Goal: Use online tool/utility: Utilize a website feature to perform a specific function

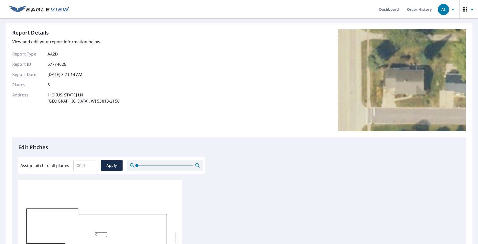
click at [87, 165] on input "Assign pitch to all planes" at bounding box center [85, 165] width 25 height 14
type input "4"
click at [111, 167] on span "Apply" at bounding box center [112, 165] width 14 height 6
type input "4"
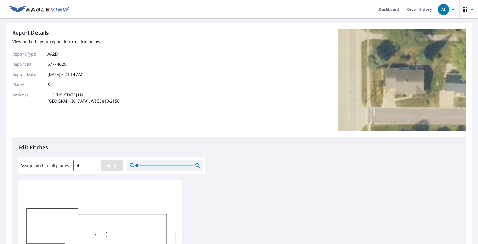
type input "4"
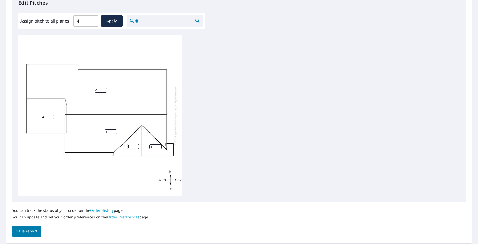
scroll to position [161, 0]
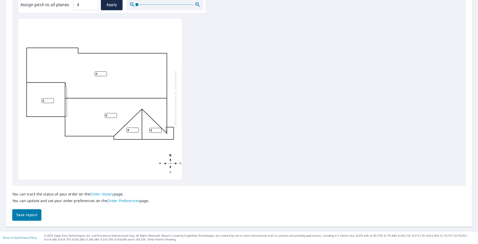
click at [28, 217] on span "Save report" at bounding box center [26, 214] width 21 height 6
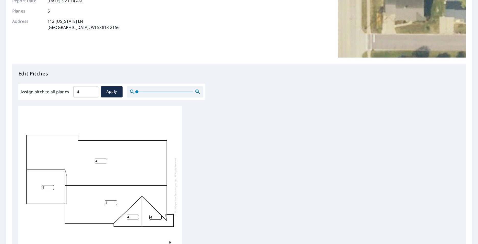
scroll to position [0, 0]
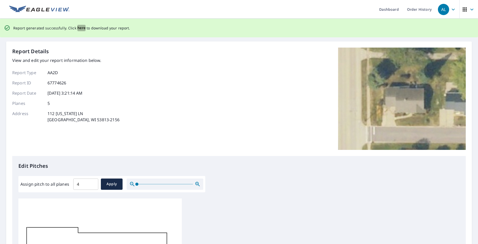
click at [80, 27] on span "here" at bounding box center [81, 28] width 8 height 6
click at [79, 28] on span "here" at bounding box center [81, 28] width 8 height 6
click at [77, 28] on span "here" at bounding box center [81, 28] width 8 height 6
